Goal: Information Seeking & Learning: Learn about a topic

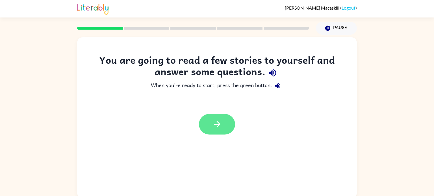
click at [208, 120] on button "button" at bounding box center [217, 124] width 36 height 21
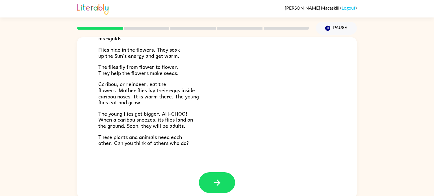
scroll to position [114, 0]
click at [227, 183] on button "button" at bounding box center [217, 182] width 36 height 21
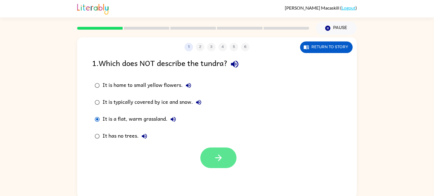
click at [226, 164] on button "button" at bounding box center [218, 158] width 36 height 21
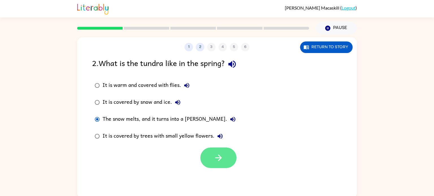
click at [209, 155] on button "button" at bounding box center [218, 158] width 36 height 21
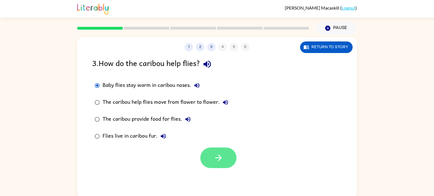
click at [208, 155] on button "button" at bounding box center [218, 158] width 36 height 21
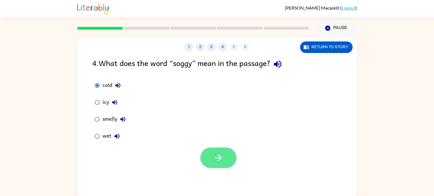
click at [226, 165] on button "button" at bounding box center [218, 158] width 36 height 21
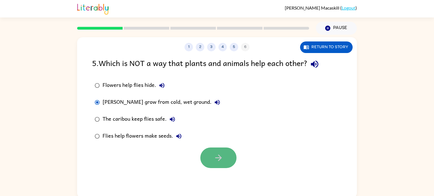
click at [219, 161] on icon "button" at bounding box center [218, 158] width 7 height 7
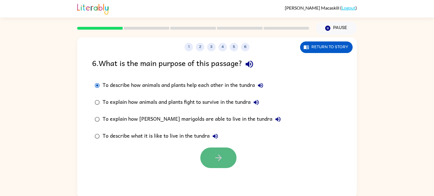
click at [228, 164] on button "button" at bounding box center [218, 158] width 36 height 21
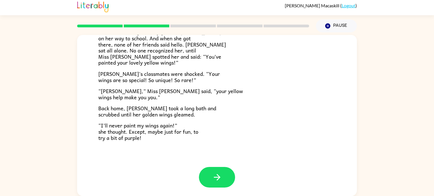
scroll to position [2, 0]
click at [204, 183] on button "button" at bounding box center [217, 177] width 36 height 21
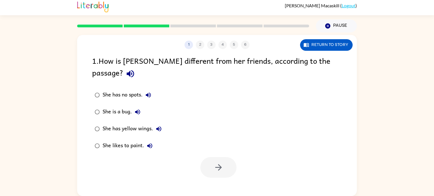
scroll to position [0, 0]
click at [206, 158] on button "button" at bounding box center [218, 167] width 36 height 21
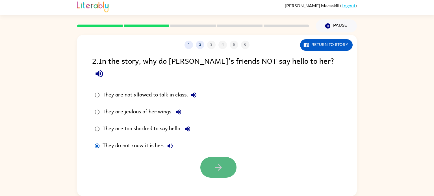
click at [202, 157] on button "button" at bounding box center [218, 167] width 36 height 21
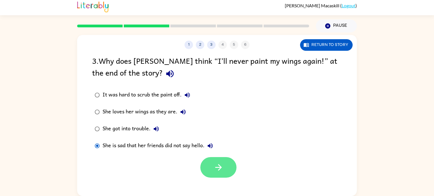
click at [217, 163] on button "button" at bounding box center [218, 167] width 36 height 21
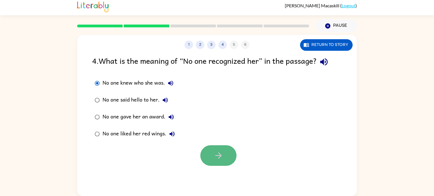
click at [211, 150] on button "button" at bounding box center [218, 156] width 36 height 21
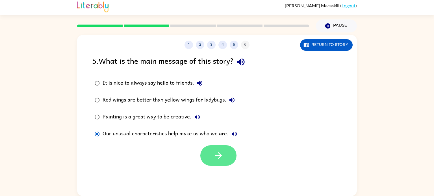
click at [222, 159] on icon "button" at bounding box center [219, 156] width 10 height 10
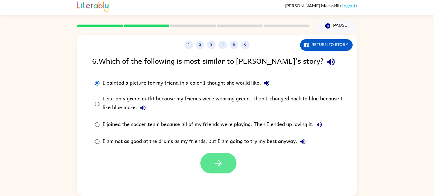
click at [229, 170] on button "button" at bounding box center [218, 163] width 36 height 21
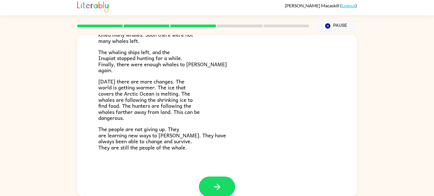
scroll to position [191, 0]
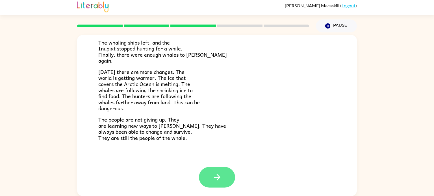
click at [214, 170] on button "button" at bounding box center [217, 177] width 36 height 21
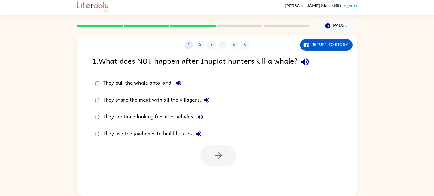
scroll to position [0, 0]
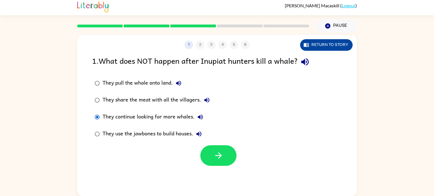
click at [317, 42] on button "Return to story" at bounding box center [326, 45] width 53 height 12
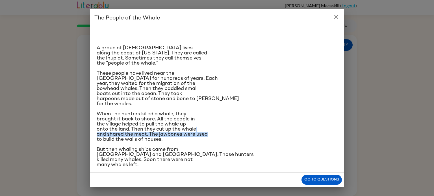
drag, startPoint x: 248, startPoint y: 134, endPoint x: 248, endPoint y: 128, distance: 6.2
click at [248, 128] on p "When the hunters killed a whale, they brought it back to shore. All the people …" at bounding box center [217, 127] width 241 height 31
click at [311, 179] on button "Go to questions" at bounding box center [322, 180] width 40 height 10
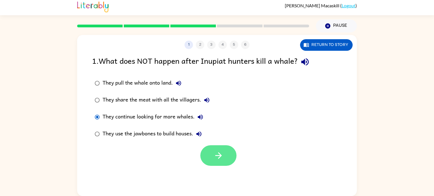
click at [229, 157] on button "button" at bounding box center [218, 156] width 36 height 21
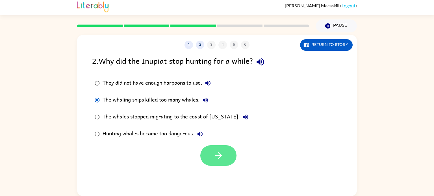
click at [225, 153] on button "button" at bounding box center [218, 156] width 36 height 21
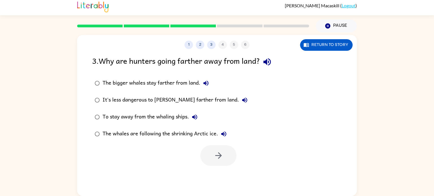
click at [103, 132] on div "The whales are following the shrinking Arctic ice." at bounding box center [166, 134] width 127 height 11
click at [209, 148] on button "button" at bounding box center [218, 156] width 36 height 21
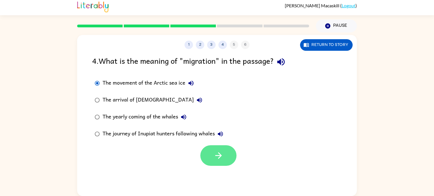
click at [217, 157] on icon "button" at bounding box center [219, 156] width 10 height 10
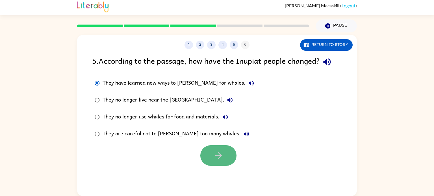
click at [218, 150] on button "button" at bounding box center [218, 156] width 36 height 21
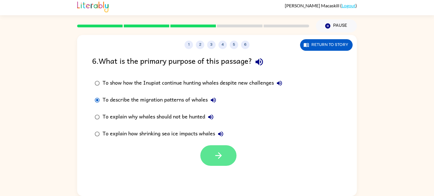
click at [230, 157] on button "button" at bounding box center [218, 156] width 36 height 21
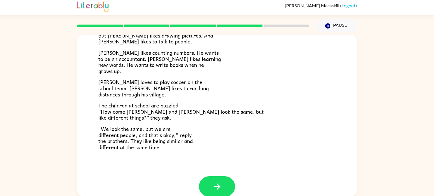
scroll to position [122, 0]
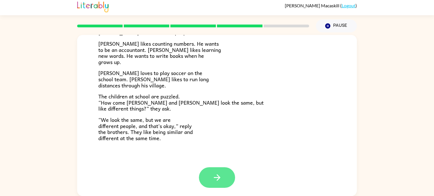
click at [222, 182] on button "button" at bounding box center [217, 178] width 36 height 21
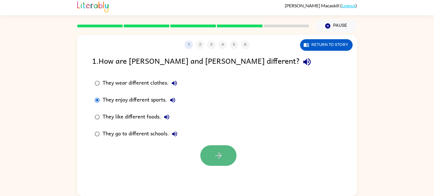
click at [217, 161] on button "button" at bounding box center [218, 156] width 36 height 21
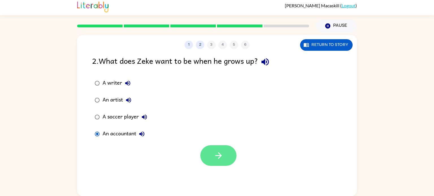
click at [211, 153] on button "button" at bounding box center [218, 156] width 36 height 21
click at [227, 157] on button "button" at bounding box center [218, 156] width 36 height 21
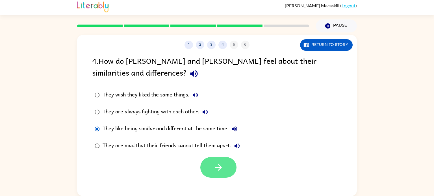
click at [214, 168] on icon "button" at bounding box center [219, 168] width 10 height 10
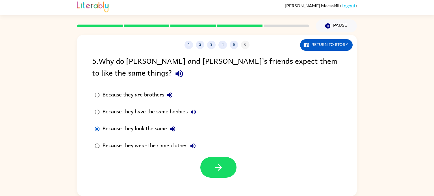
click at [129, 94] on div "Because they are brothers" at bounding box center [139, 95] width 73 height 11
click at [214, 163] on icon "button" at bounding box center [219, 168] width 10 height 10
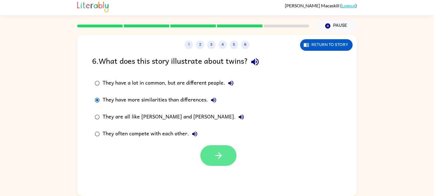
click at [207, 154] on button "button" at bounding box center [218, 156] width 36 height 21
